Goal: Task Accomplishment & Management: Use online tool/utility

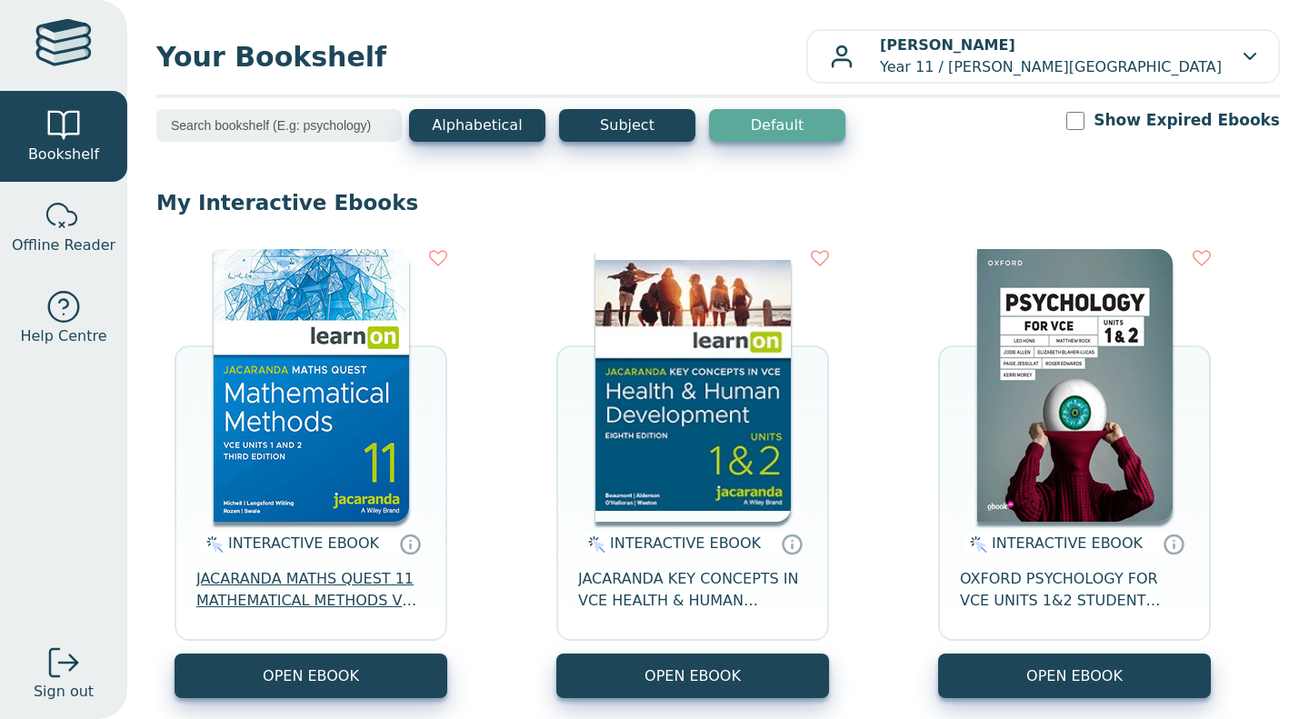
click at [327, 590] on span "JACARANDA MATHS QUEST 11 MATHEMATICAL METHODS VCE UNITS 1&2 3E LEARNON" at bounding box center [310, 590] width 229 height 44
click at [306, 582] on span "JACARANDA MATHS QUEST 11 MATHEMATICAL METHODS VCE UNITS 1&2 3E LEARNON" at bounding box center [310, 590] width 229 height 44
